Goal: Task Accomplishment & Management: Manage account settings

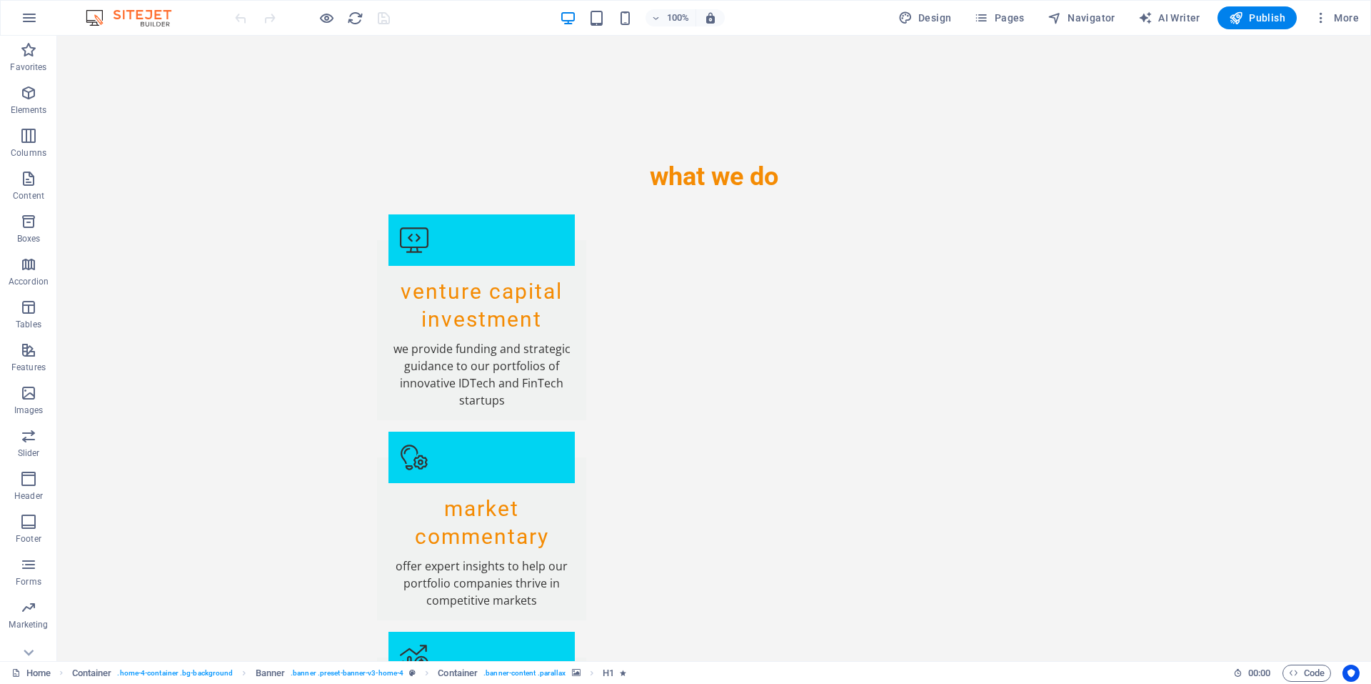
scroll to position [1984, 0]
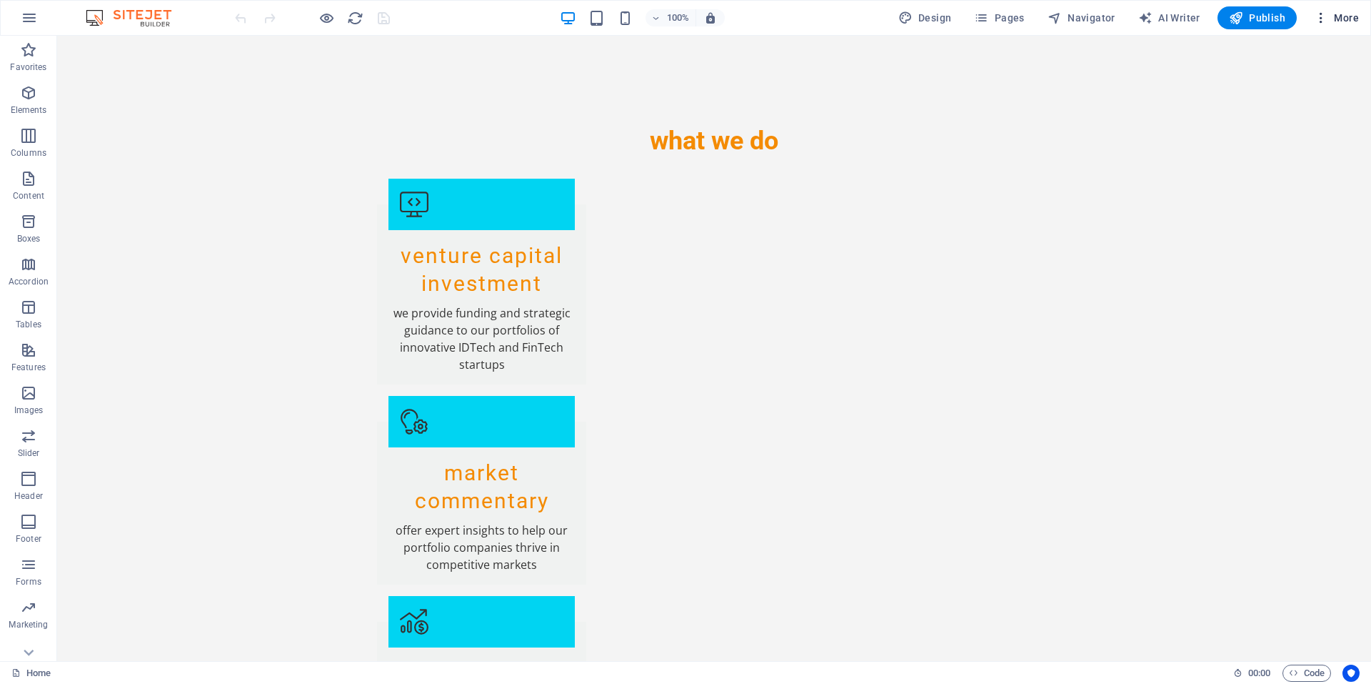
click at [1338, 13] on span "More" at bounding box center [1336, 18] width 45 height 14
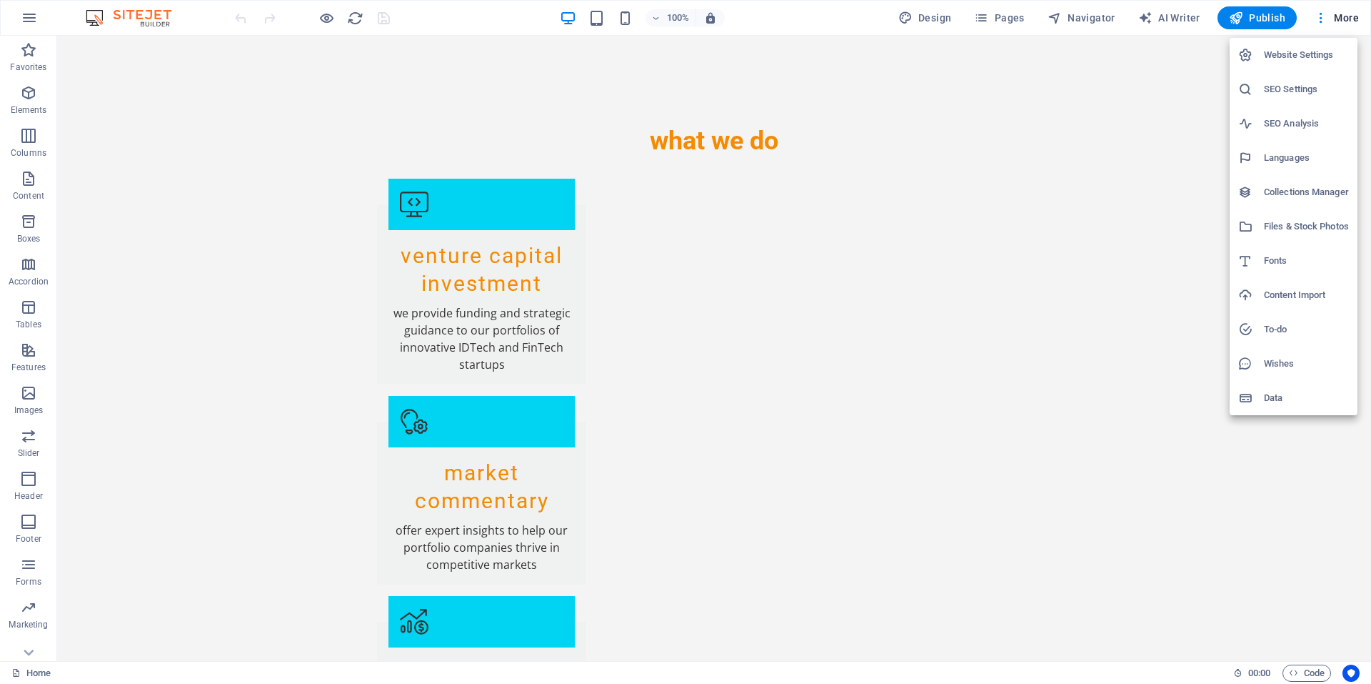
click at [1299, 53] on h6 "Website Settings" at bounding box center [1306, 54] width 85 height 17
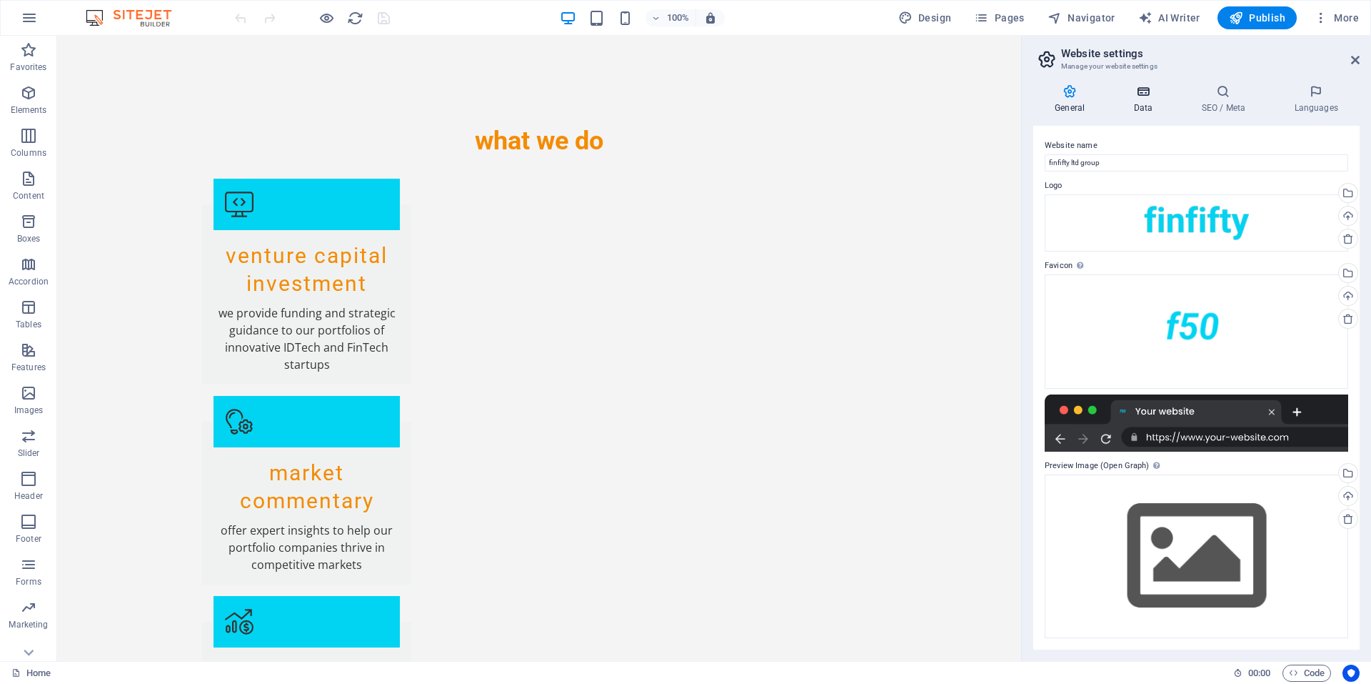
click at [1139, 99] on h4 "Data" at bounding box center [1146, 99] width 68 height 30
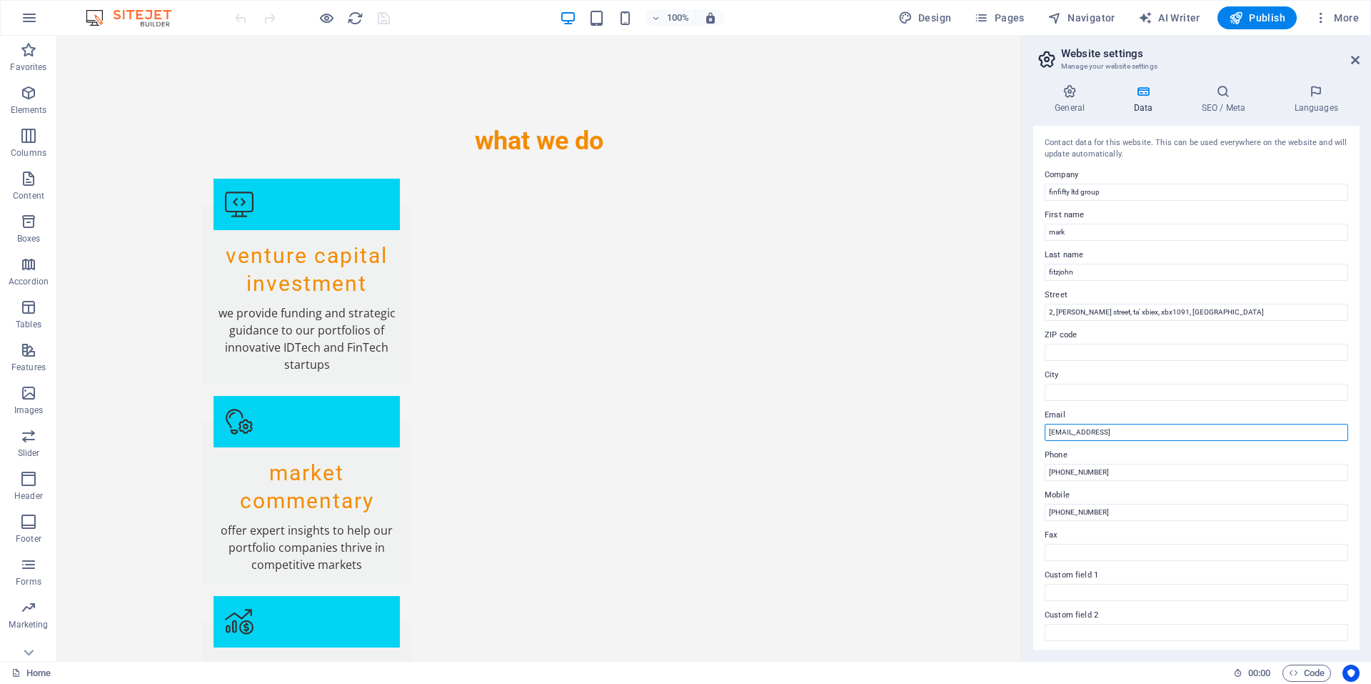
drag, startPoint x: 1280, startPoint y: 471, endPoint x: 788, endPoint y: 369, distance: 502.5
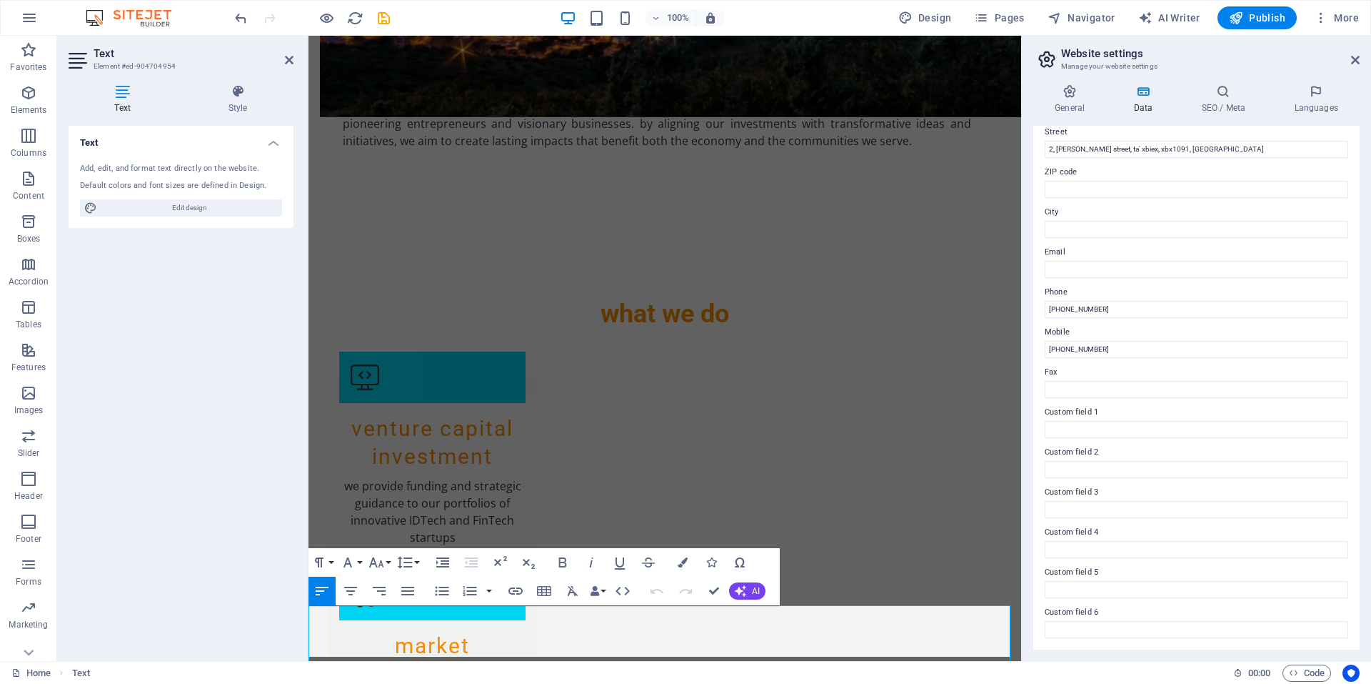
scroll to position [1949, 0]
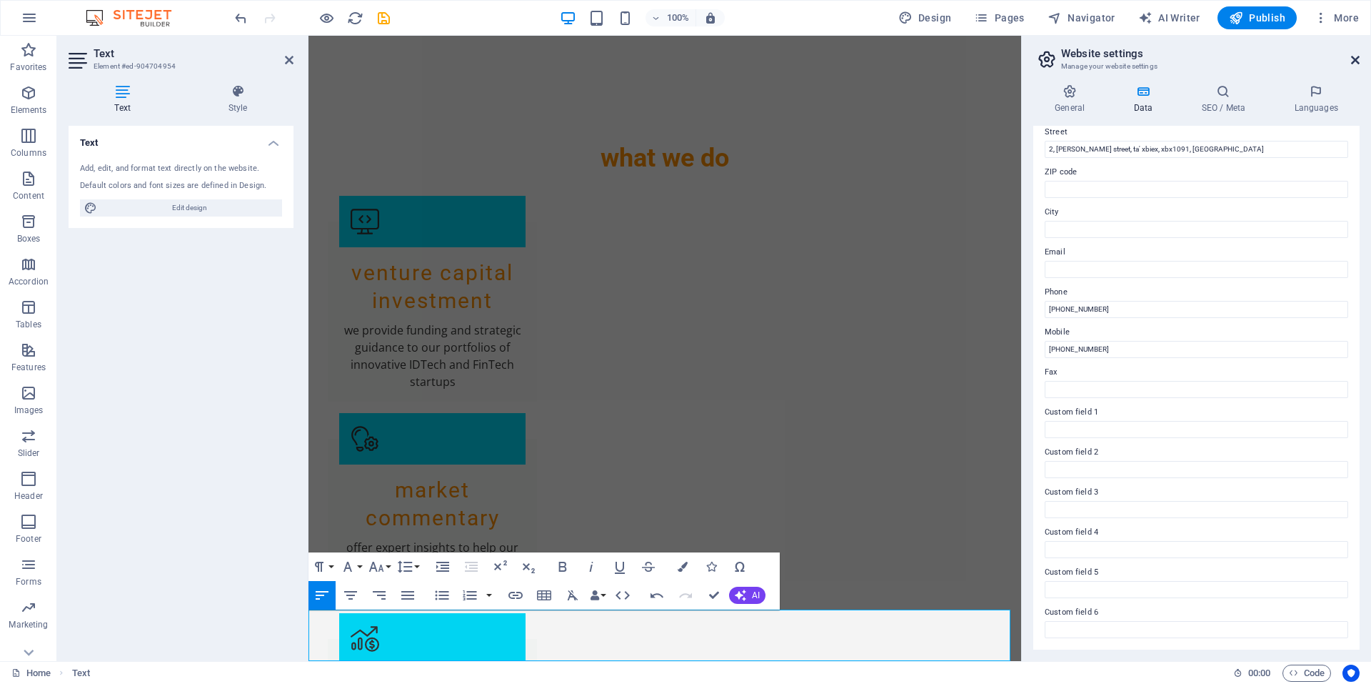
click at [1354, 62] on icon at bounding box center [1355, 59] width 9 height 11
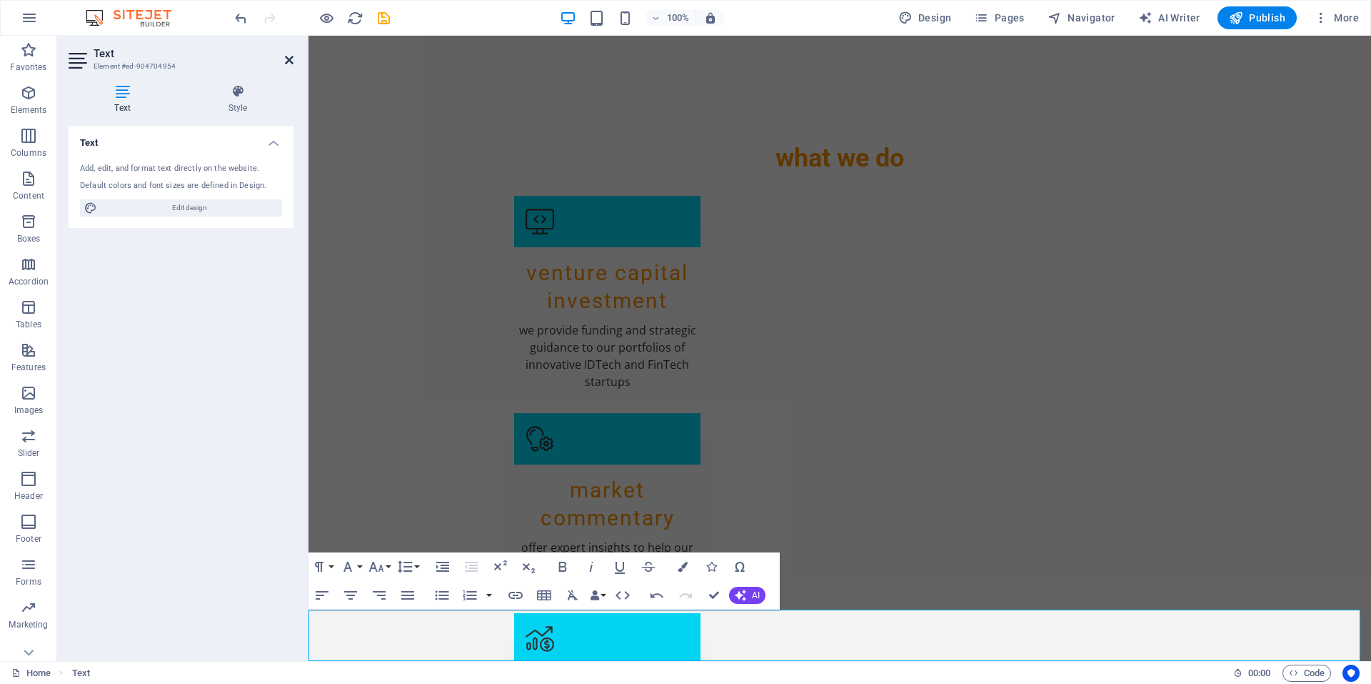
click at [288, 60] on icon at bounding box center [289, 59] width 9 height 11
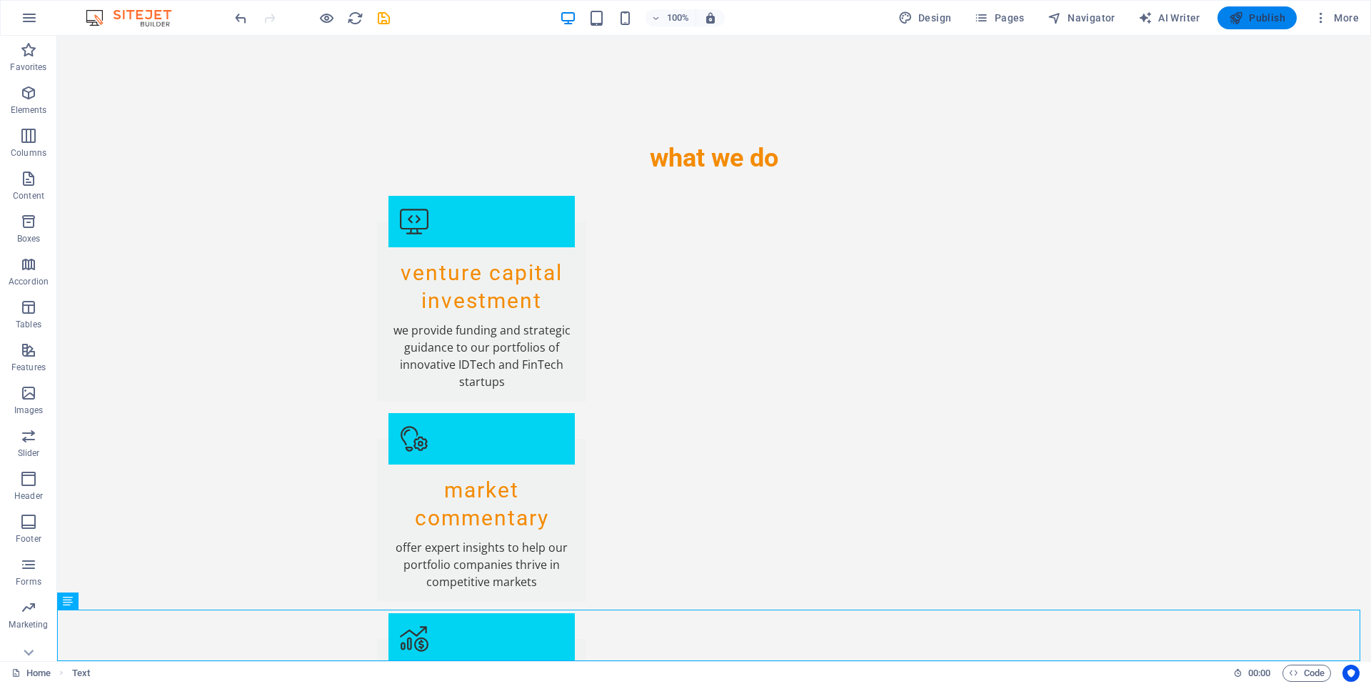
click at [1249, 21] on span "Publish" at bounding box center [1257, 18] width 56 height 14
checkbox input "false"
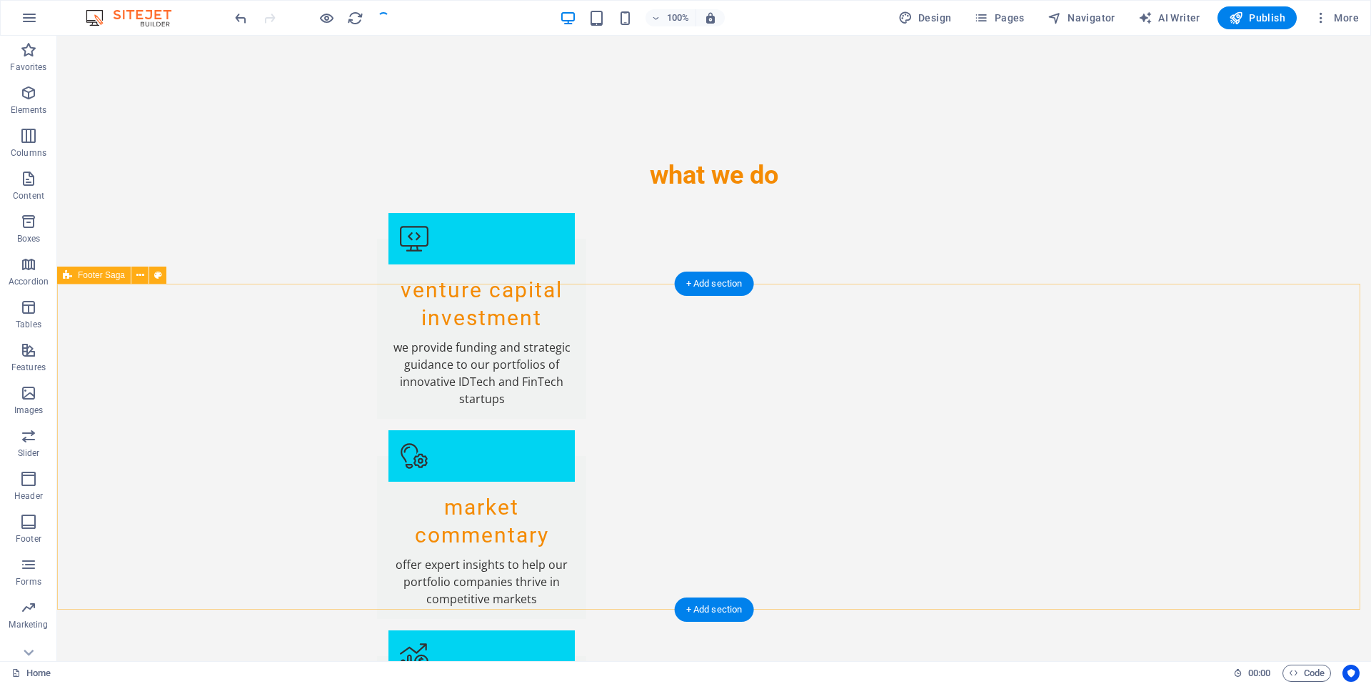
scroll to position [1966, 0]
